Goal: Task Accomplishment & Management: Manage account settings

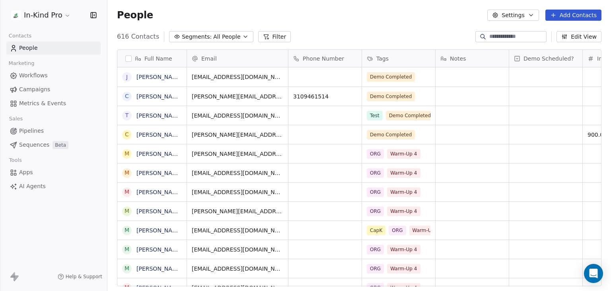
scroll to position [249, 498]
click at [244, 36] on icon "button" at bounding box center [245, 37] width 3 height 2
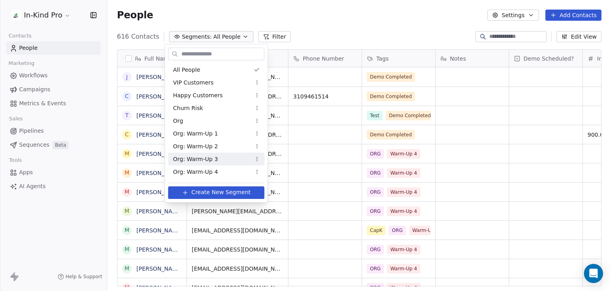
scroll to position [62, 0]
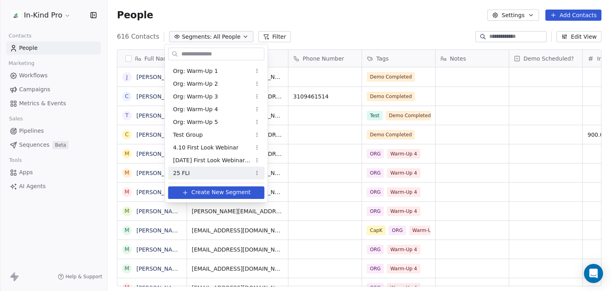
click at [203, 178] on div "25 FLI" at bounding box center [216, 172] width 96 height 13
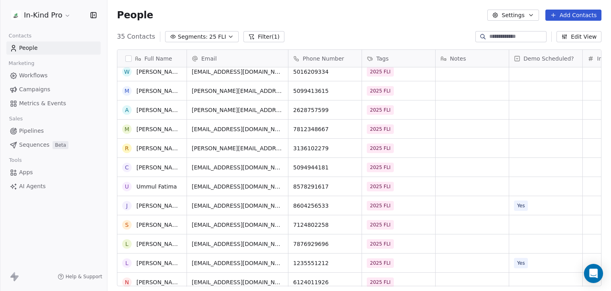
scroll to position [0, 0]
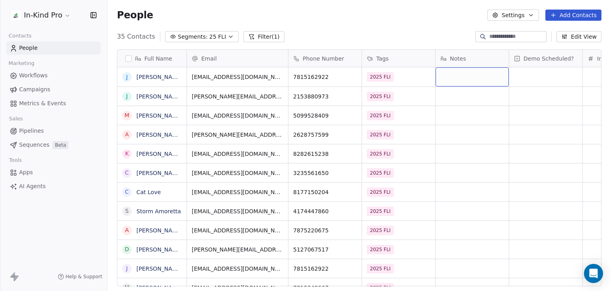
click at [466, 67] on div "grid" at bounding box center [472, 76] width 73 height 19
click at [474, 67] on div "grid" at bounding box center [472, 76] width 73 height 19
click at [473, 66] on textarea at bounding box center [472, 74] width 72 height 25
type textarea "*"
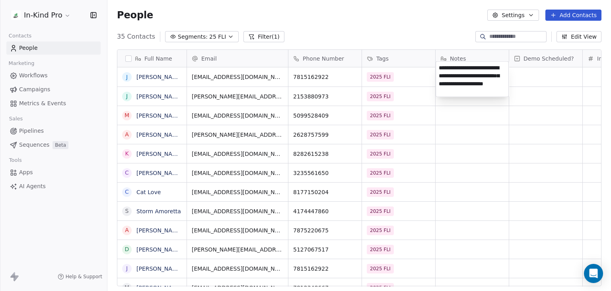
type textarea "**********"
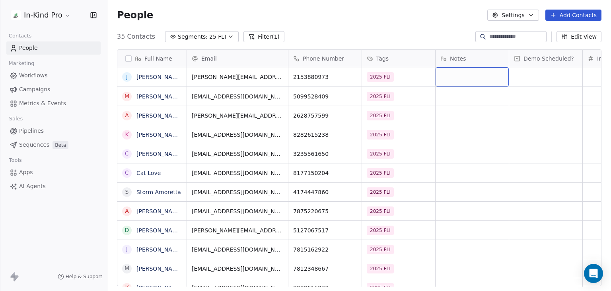
click at [465, 82] on div "grid" at bounding box center [472, 76] width 73 height 19
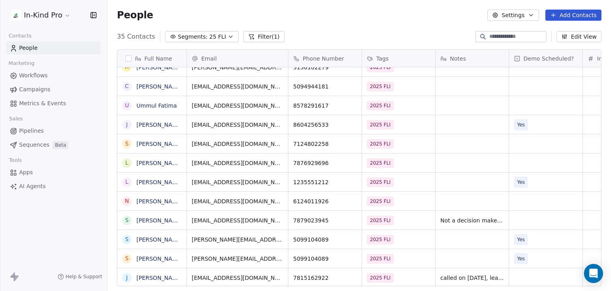
scroll to position [6, 0]
click at [313, 29] on div "People Settings Add Contacts" at bounding box center [359, 15] width 504 height 30
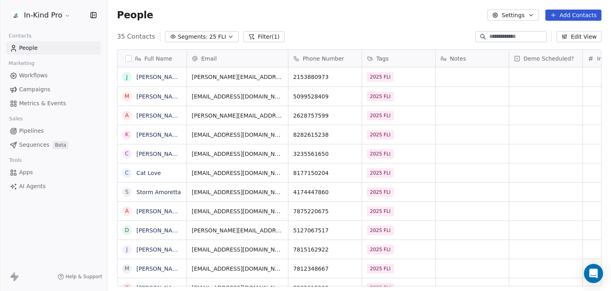
scroll to position [249, 498]
